Goal: Information Seeking & Learning: Learn about a topic

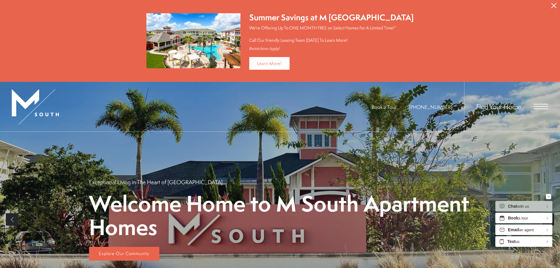
click at [541, 105] on span "Open Menu" at bounding box center [541, 106] width 15 height 5
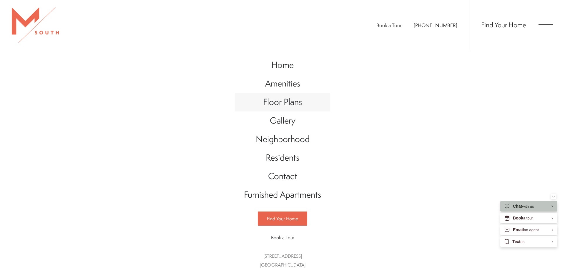
click at [280, 101] on span "Floor Plans" at bounding box center [282, 102] width 39 height 12
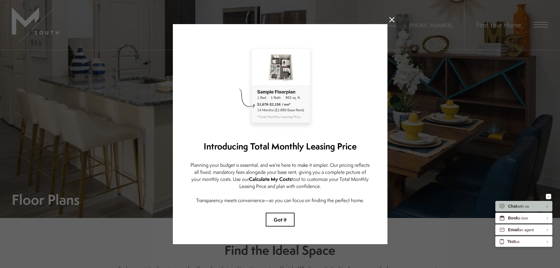
click at [389, 18] on icon at bounding box center [391, 19] width 5 height 5
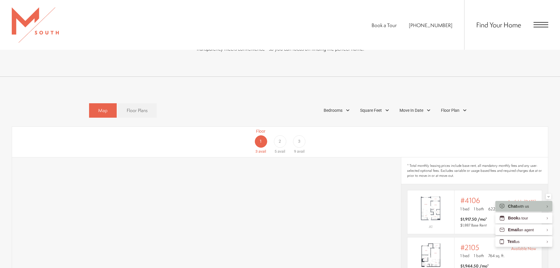
scroll to position [353, 0]
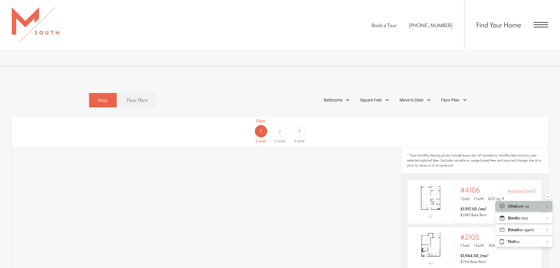
click at [301, 125] on div "3" at bounding box center [299, 131] width 12 height 12
click at [282, 125] on div "2" at bounding box center [280, 131] width 12 height 12
click at [334, 97] on span "Bedrooms" at bounding box center [333, 100] width 19 height 6
click at [327, 124] on span "2 Bedroom" at bounding box center [326, 127] width 29 height 6
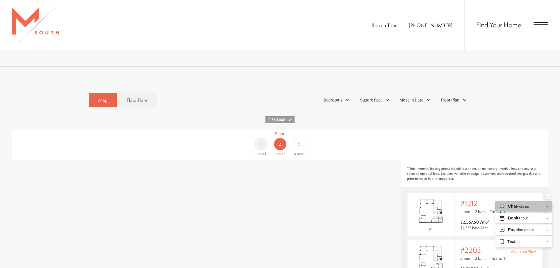
click at [431, 116] on div "2 Bedroom" at bounding box center [280, 119] width 537 height 7
click at [346, 95] on div "Bedrooms" at bounding box center [338, 100] width 34 height 10
click at [332, 122] on label "2 Bedroom" at bounding box center [337, 127] width 54 height 11
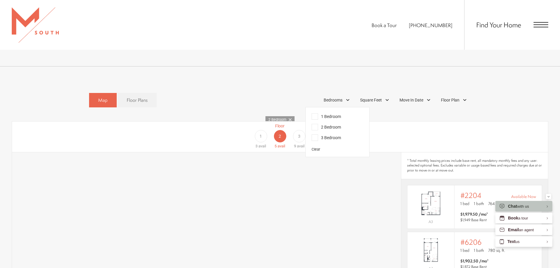
click at [330, 113] on span "1 Bedroom" at bounding box center [326, 116] width 29 height 6
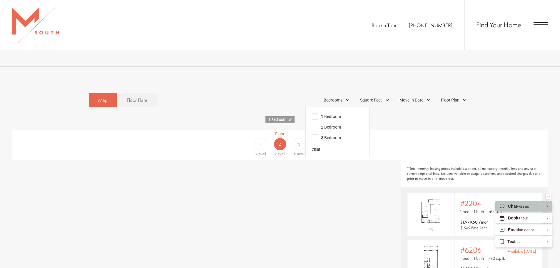
click at [421, 133] on div "Floor 1 2 avail Floor 2 2 avail Floor 3 5 avail" at bounding box center [520, 144] width 536 height 26
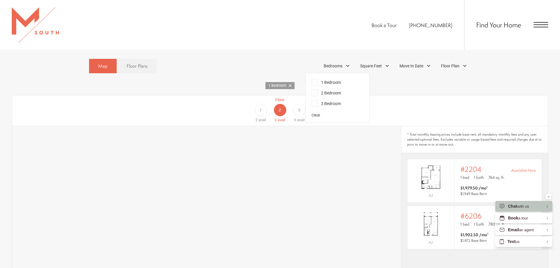
scroll to position [382, 0]
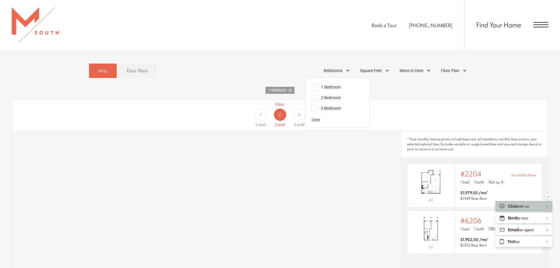
click at [299, 112] on span "3" at bounding box center [299, 115] width 2 height 6
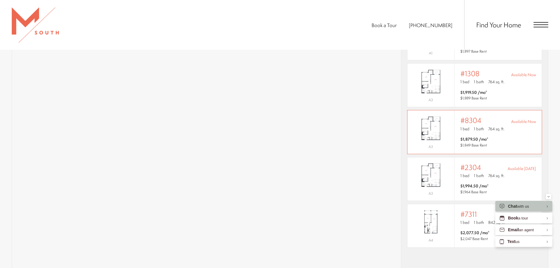
scroll to position [500, 0]
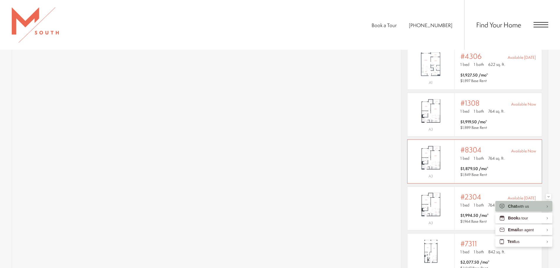
click at [511, 166] on span "$1,879.50 /mo* $1,849 Base Rent" at bounding box center [499, 172] width 76 height 12
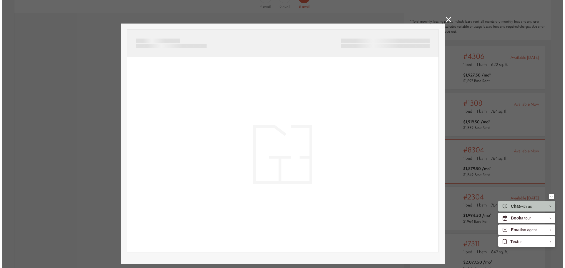
scroll to position [0, 0]
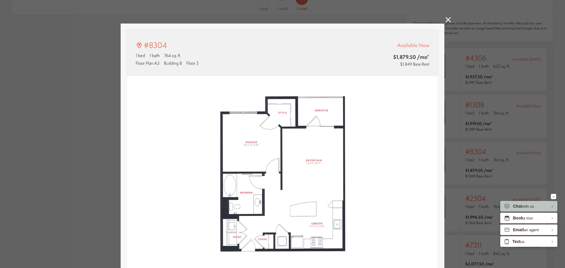
type input "**********"
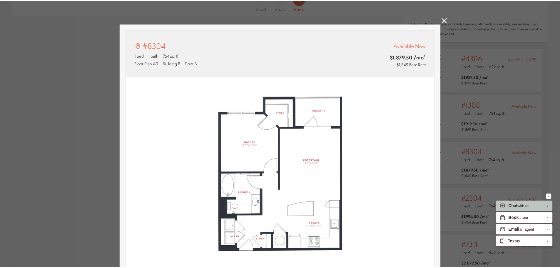
scroll to position [500, 0]
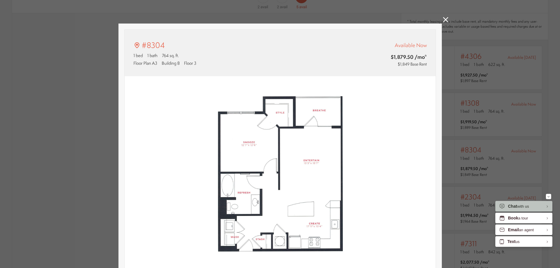
click at [443, 18] on div "#8304 1 bed 1 bath 764 sq. ft. Floor Plan A3 Building 8 Floor 3 Available Now $…" at bounding box center [280, 134] width 560 height 268
